Goal: Task Accomplishment & Management: Manage account settings

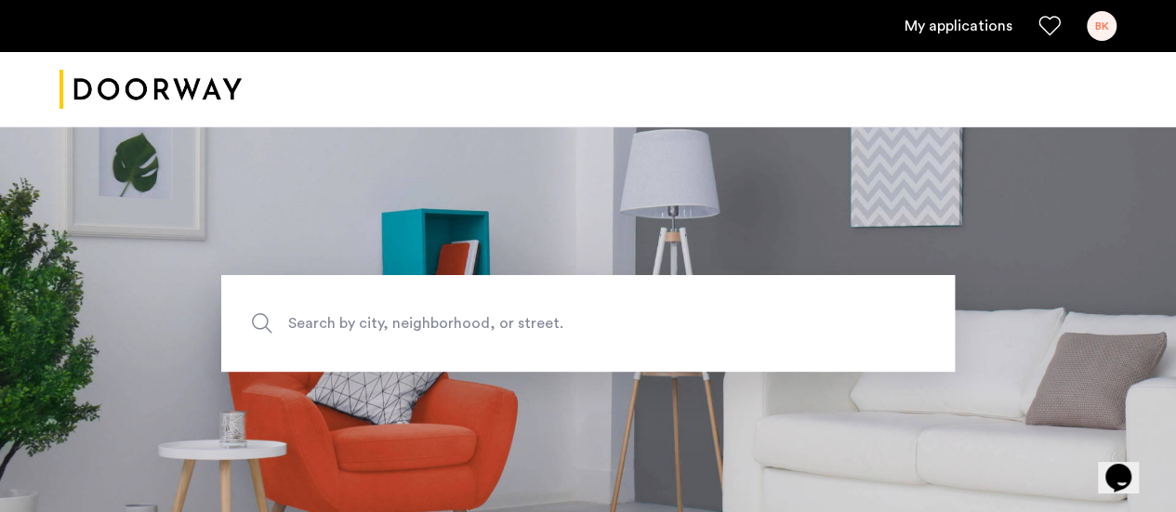
click at [949, 29] on link "My applications" at bounding box center [959, 26] width 108 height 22
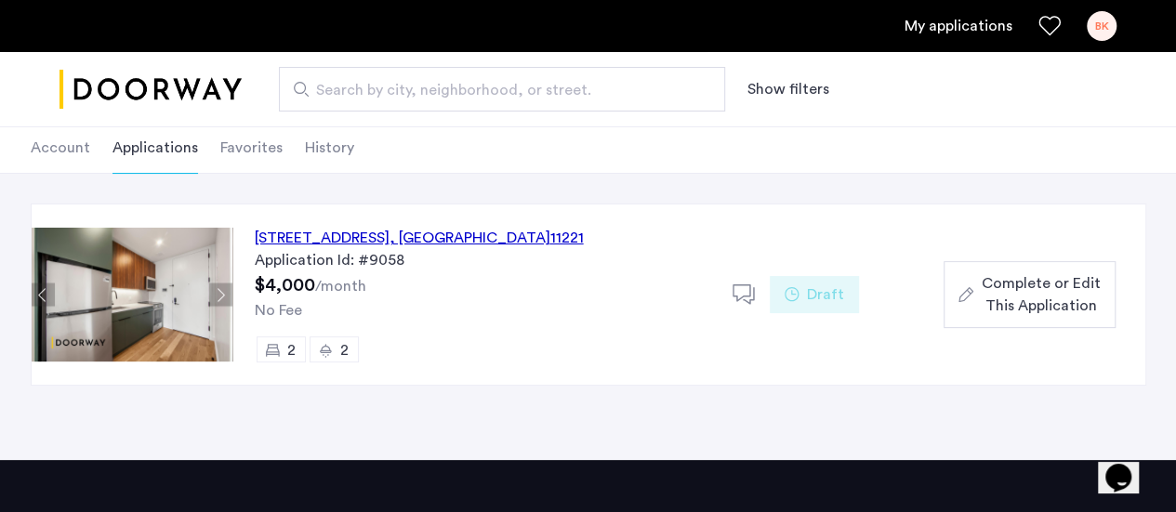
scroll to position [186, 0]
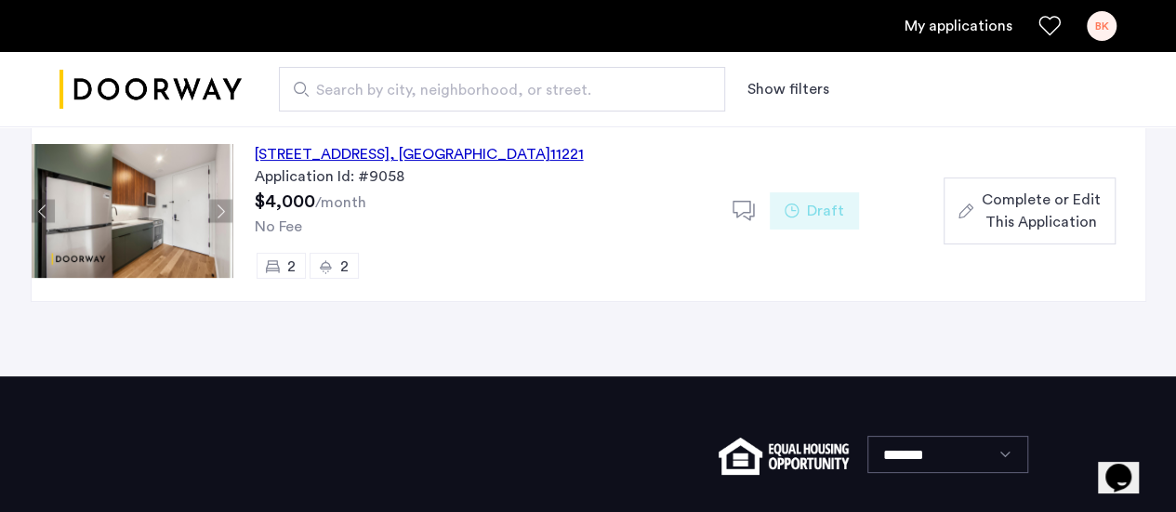
click at [230, 206] on button "Next apartment" at bounding box center [220, 211] width 23 height 23
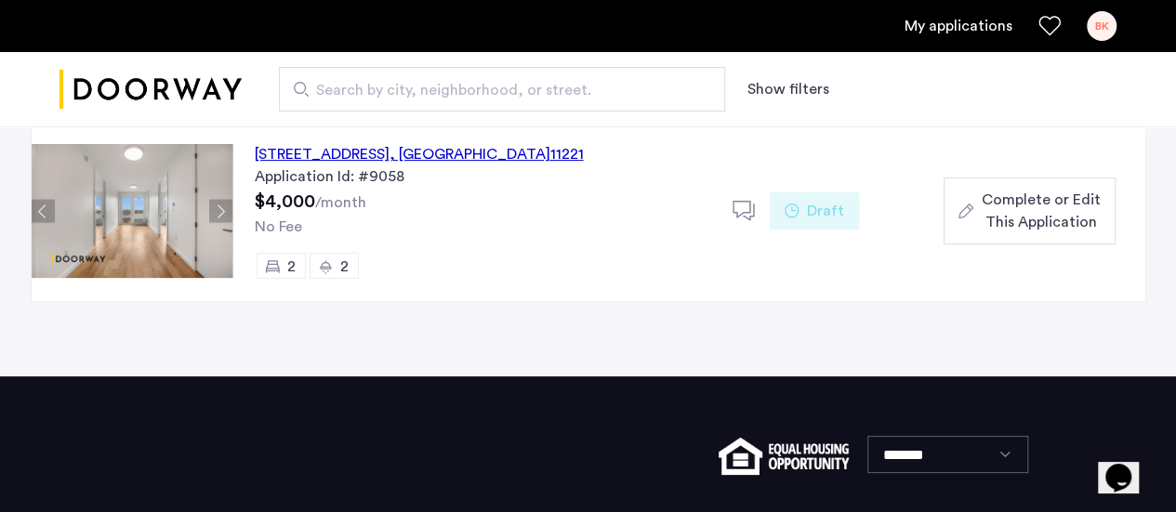
click at [229, 209] on button "Next apartment" at bounding box center [220, 211] width 23 height 23
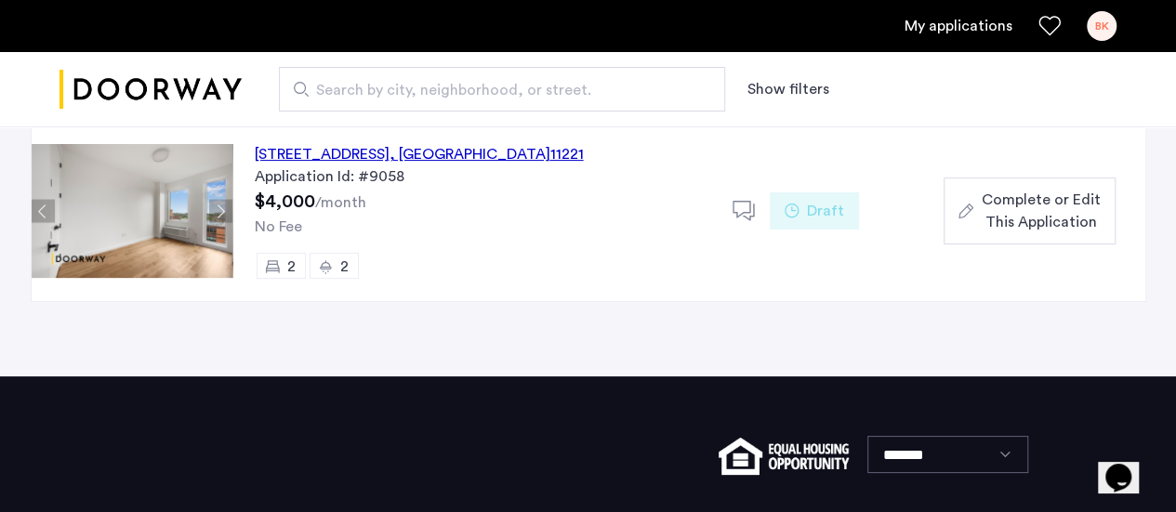
click at [229, 209] on button "Next apartment" at bounding box center [220, 211] width 23 height 23
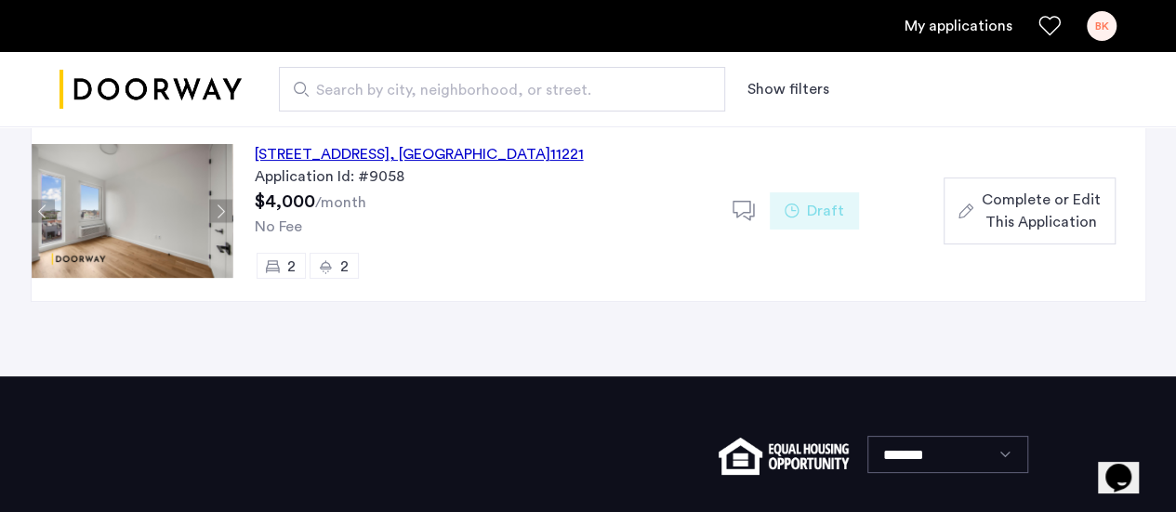
click at [229, 209] on button "Next apartment" at bounding box center [220, 211] width 23 height 23
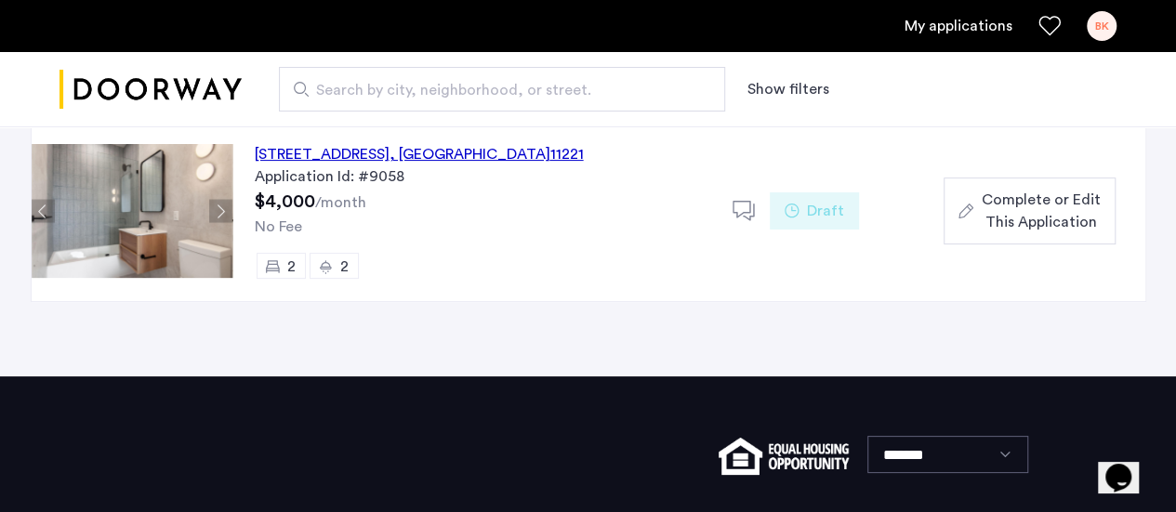
click at [229, 209] on button "Next apartment" at bounding box center [220, 211] width 23 height 23
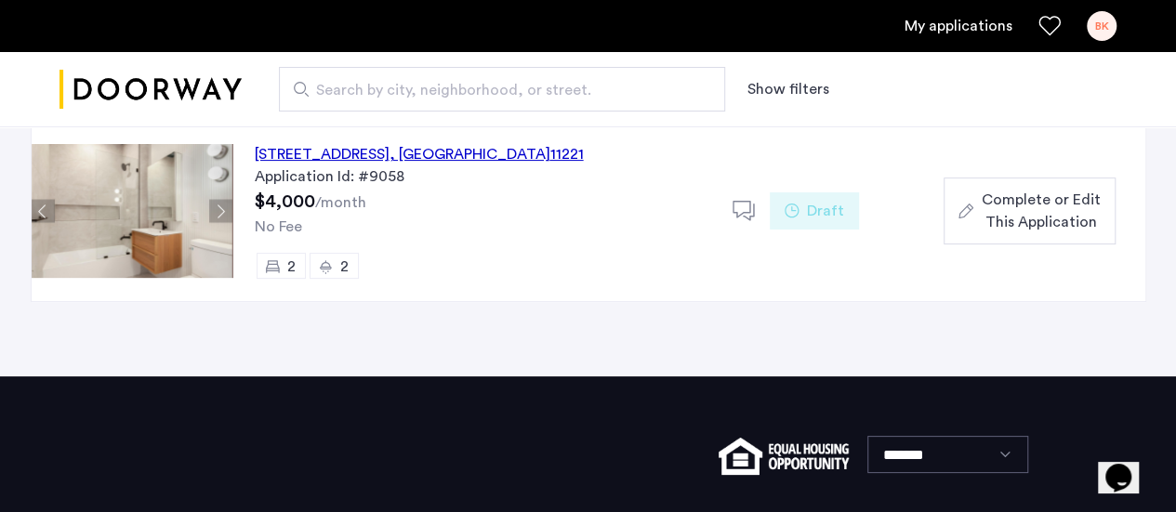
click at [229, 209] on button "Next apartment" at bounding box center [220, 211] width 23 height 23
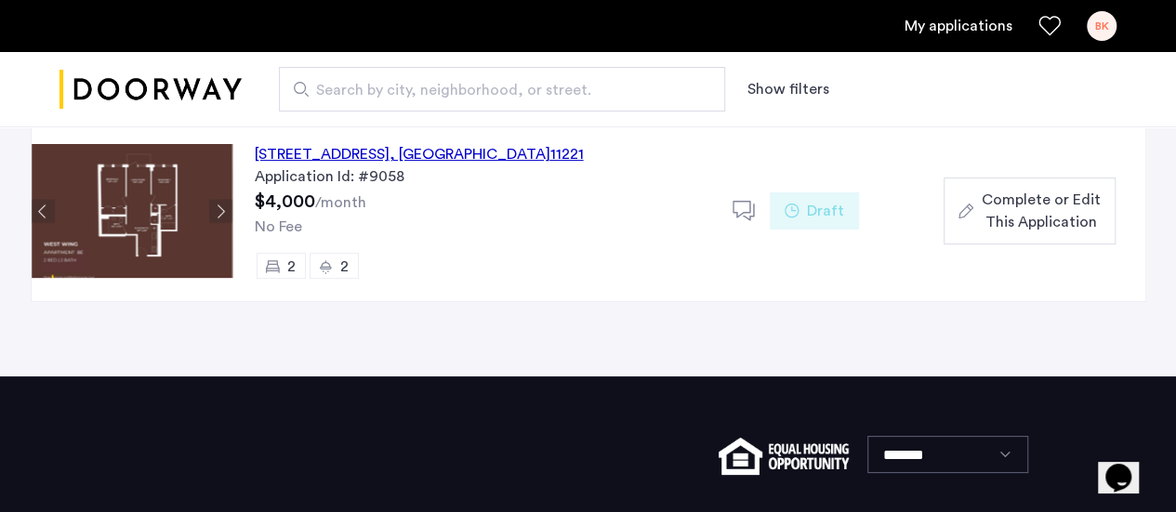
click at [151, 231] on img at bounding box center [132, 211] width 201 height 134
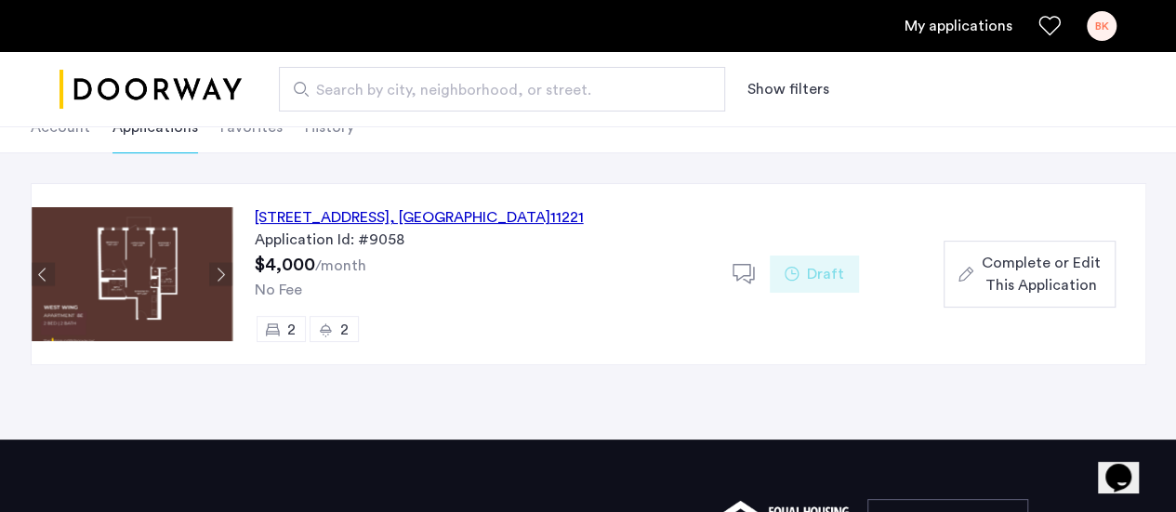
scroll to position [0, 0]
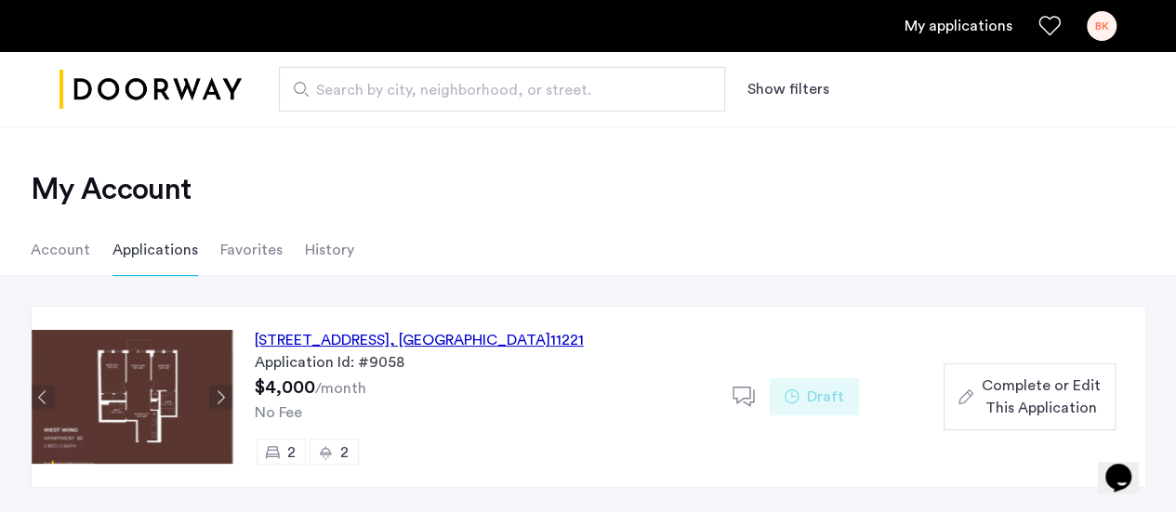
click at [150, 354] on img at bounding box center [132, 397] width 201 height 134
click at [42, 418] on img at bounding box center [132, 397] width 201 height 134
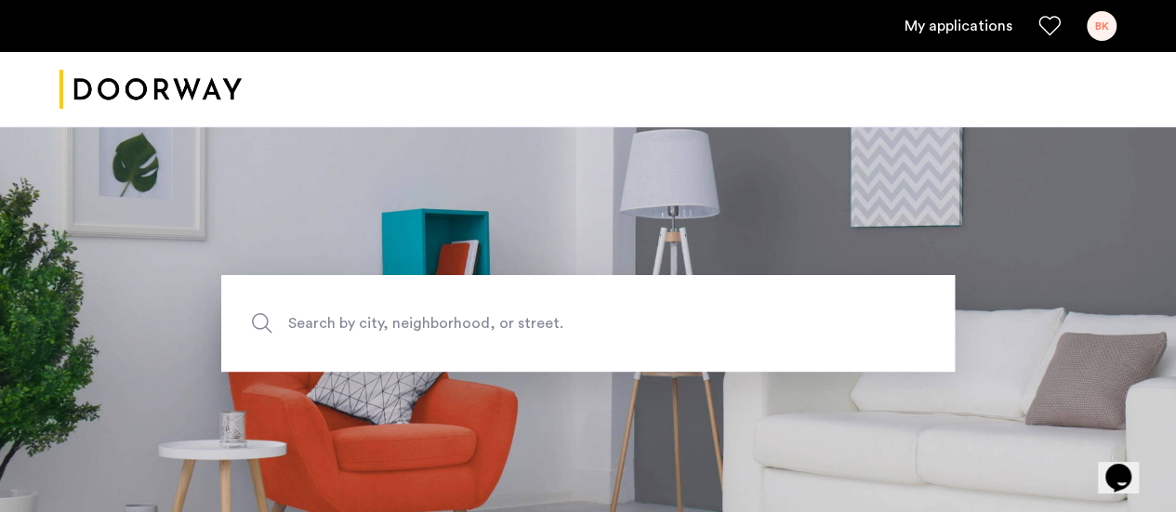
click at [1110, 24] on div "BK" at bounding box center [1102, 26] width 30 height 30
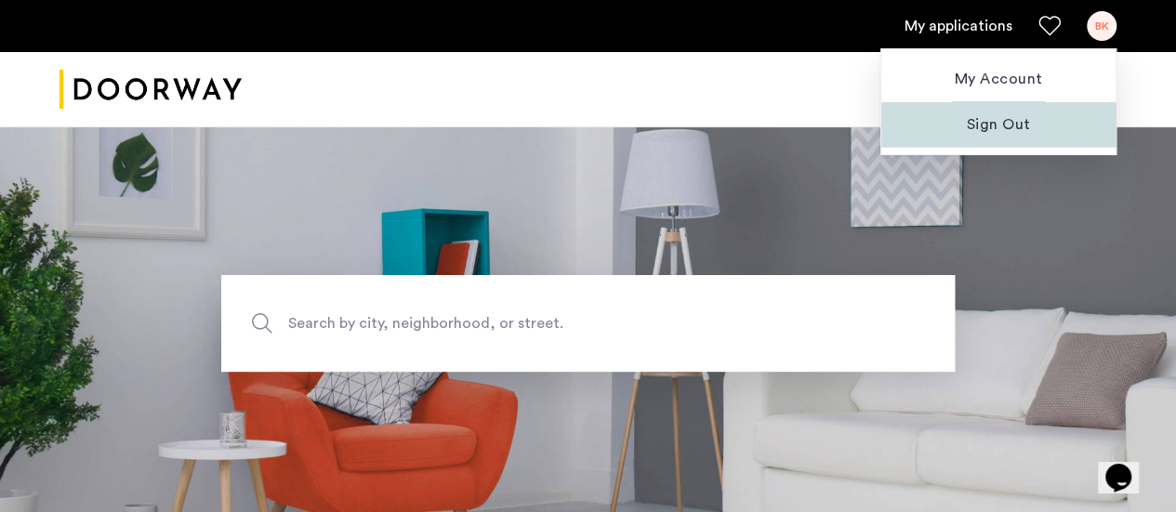
click at [1013, 126] on span "Sign Out" at bounding box center [998, 124] width 205 height 22
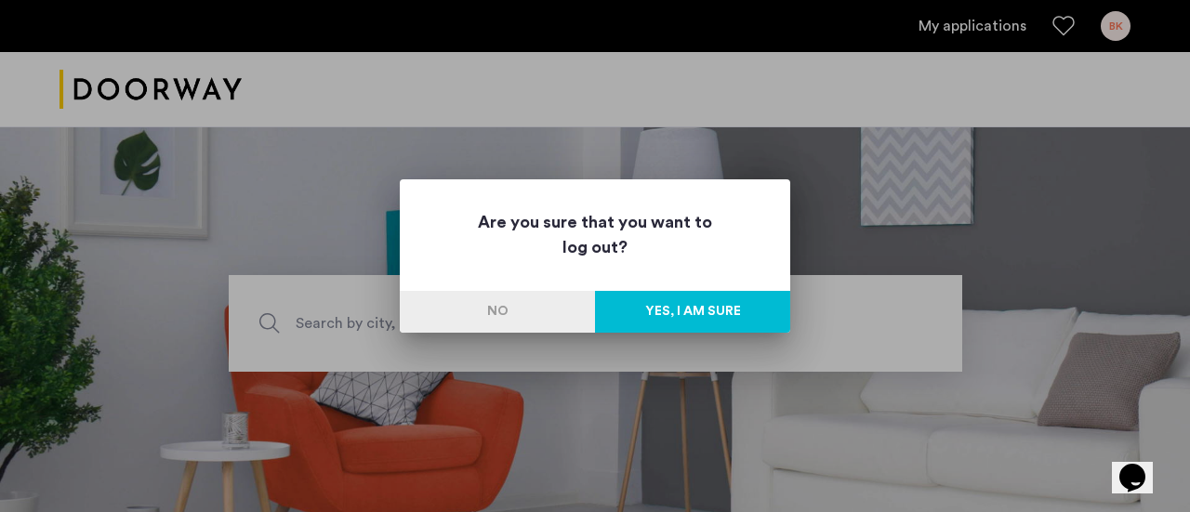
click at [649, 318] on button "Yes, I am sure" at bounding box center [692, 312] width 195 height 42
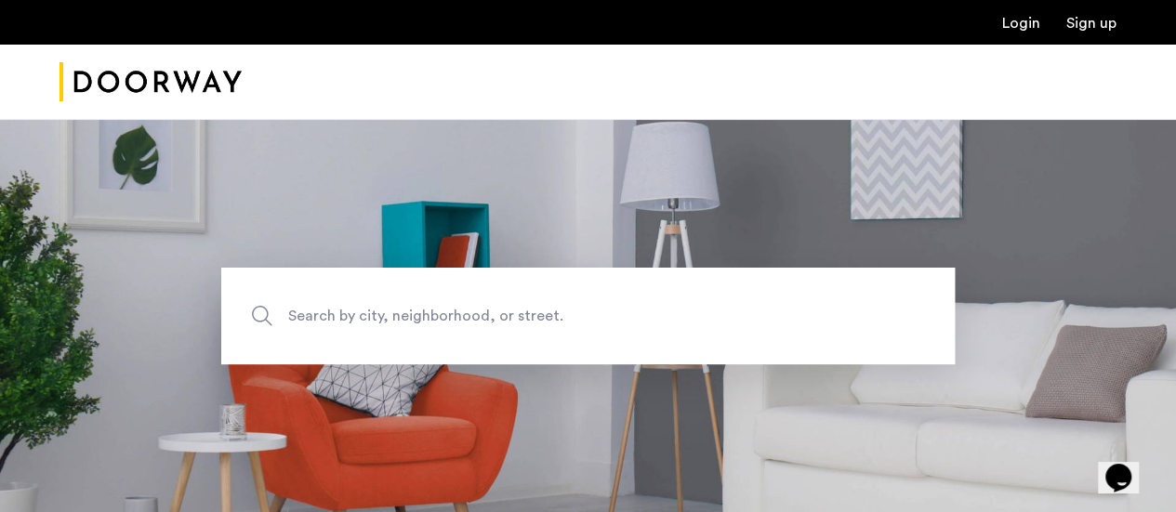
click at [1008, 20] on link "Login" at bounding box center [1021, 23] width 38 height 15
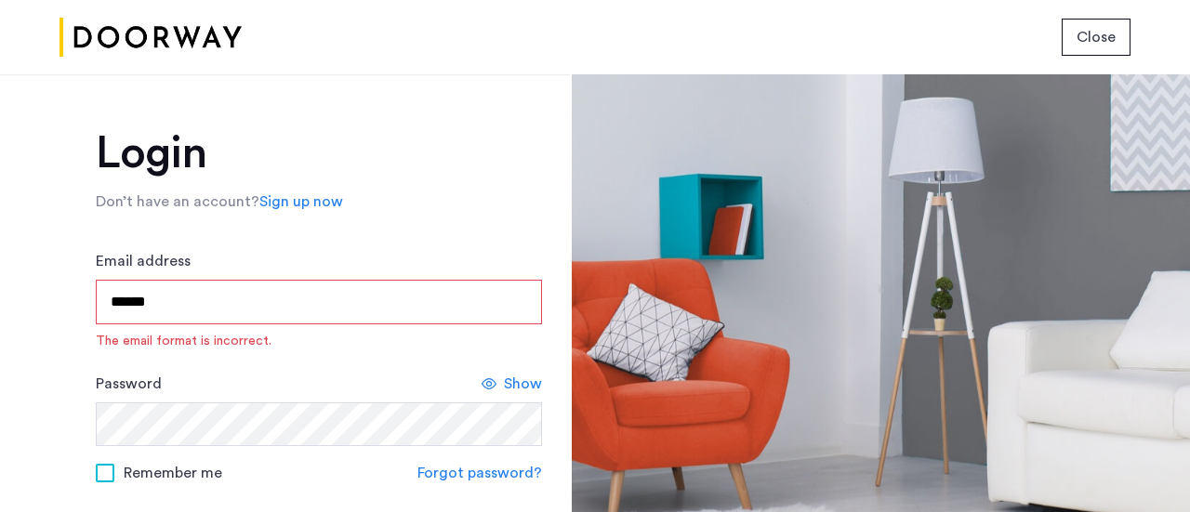
drag, startPoint x: 220, startPoint y: 294, endPoint x: 50, endPoint y: 282, distance: 170.6
click at [50, 282] on div "Login Don’t have an account? Sign up now Email address ****** The email format …" at bounding box center [285, 293] width 570 height 438
type input "**********"
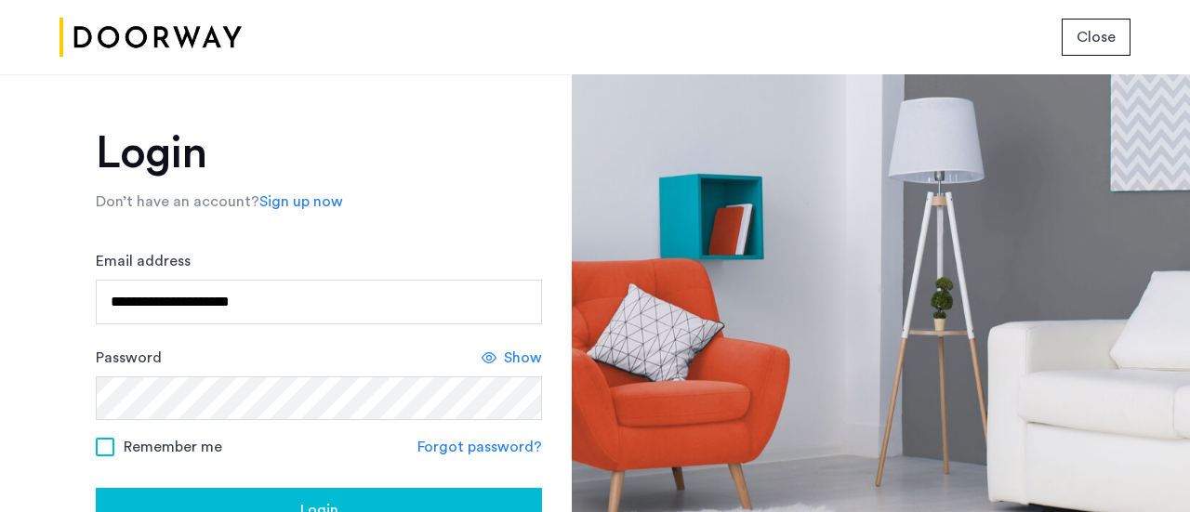
click at [519, 357] on span "Show" at bounding box center [523, 358] width 38 height 22
click at [102, 446] on span at bounding box center [105, 447] width 19 height 19
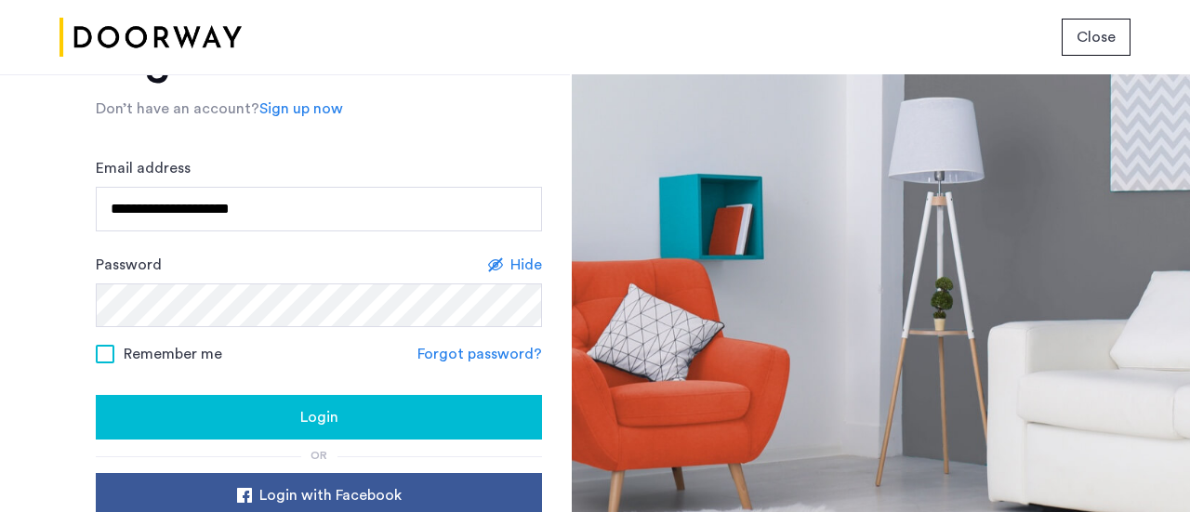
click at [294, 422] on div "Login" at bounding box center [319, 417] width 416 height 22
